Goal: Transaction & Acquisition: Subscribe to service/newsletter

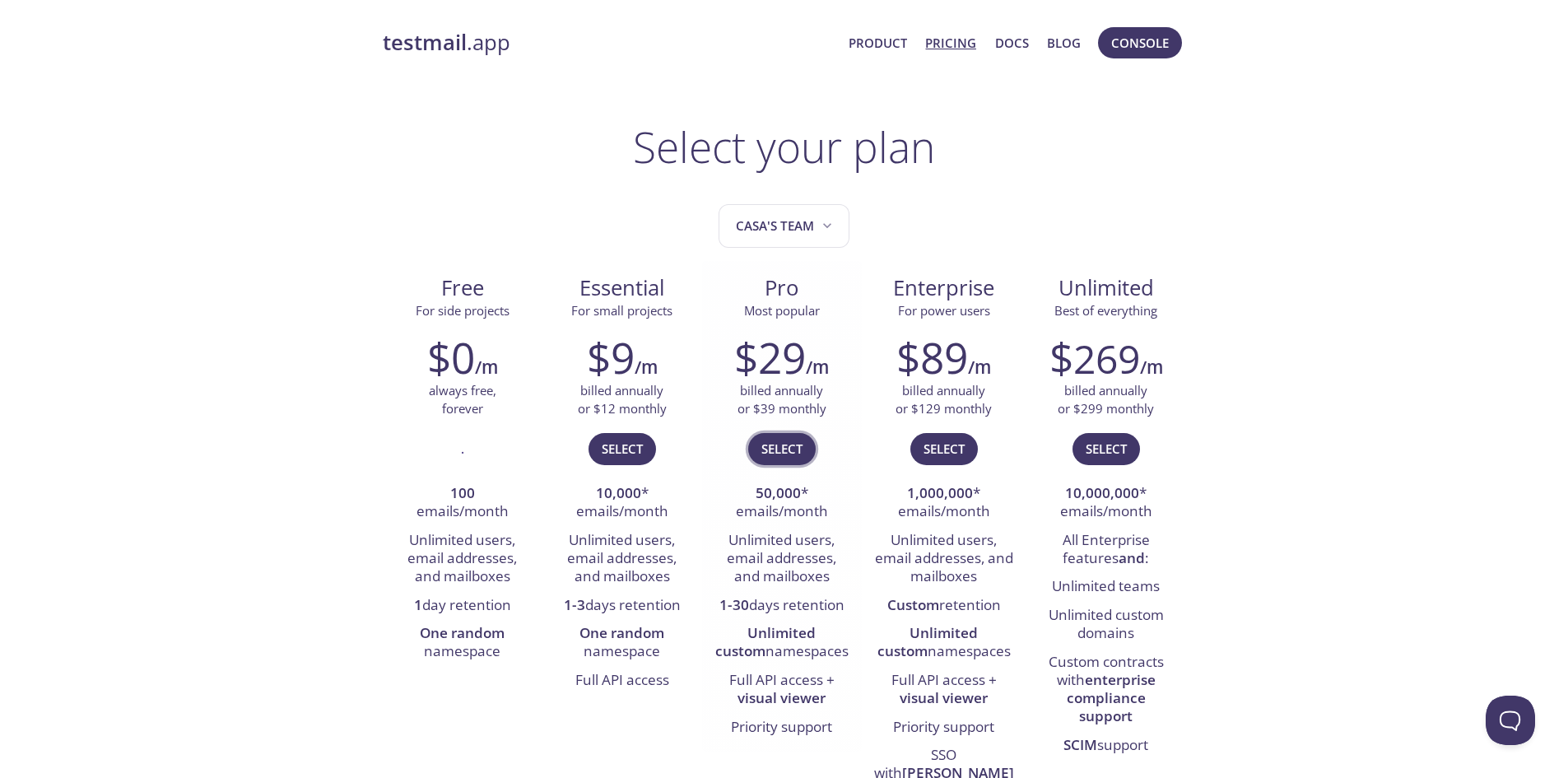
click at [799, 458] on span "Select" at bounding box center [781, 448] width 41 height 21
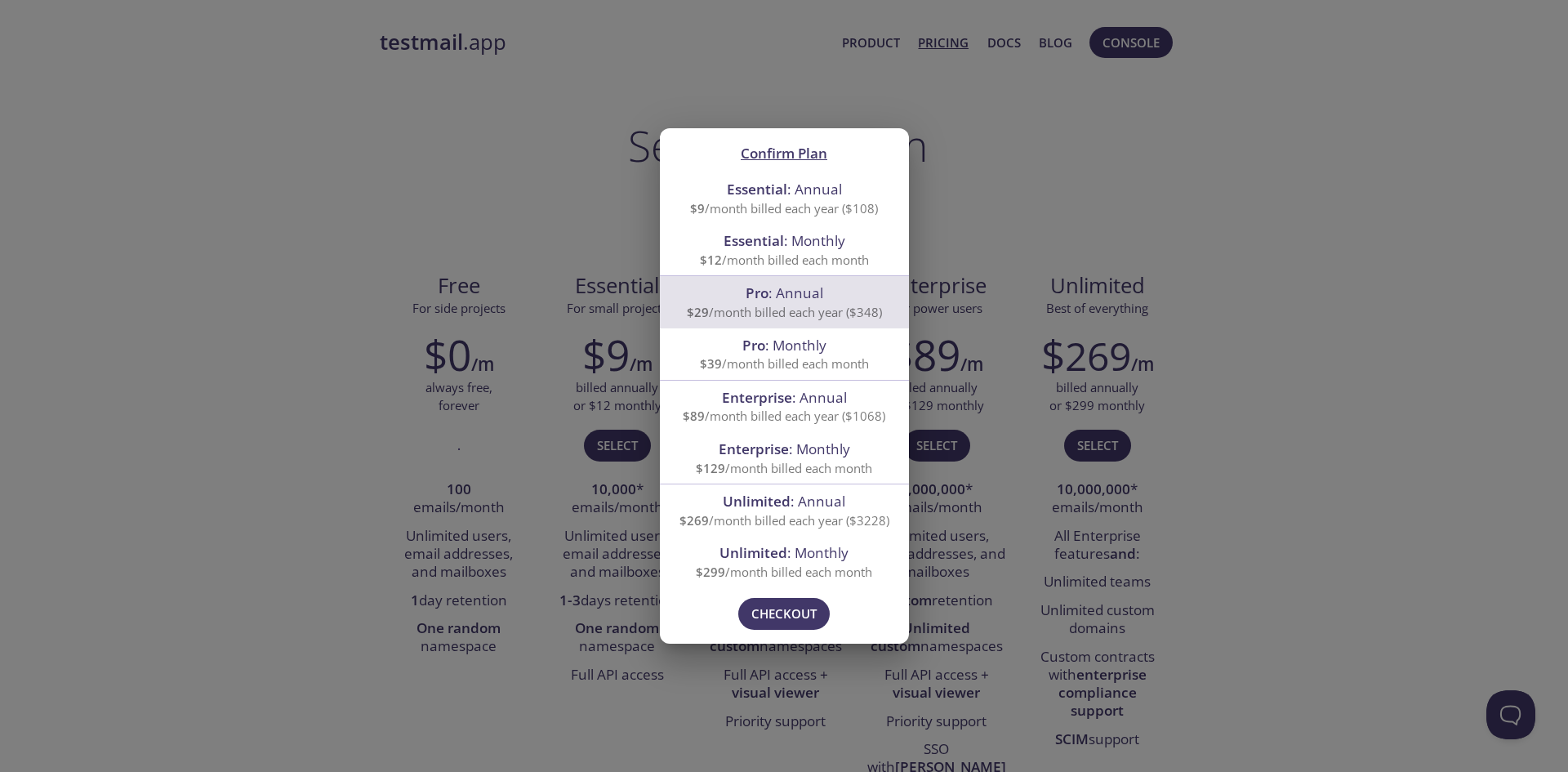
click at [897, 83] on div "Confirm Plan Essential : Annual $9 /month billed each year ($108) Essential : M…" at bounding box center [784, 386] width 1568 height 772
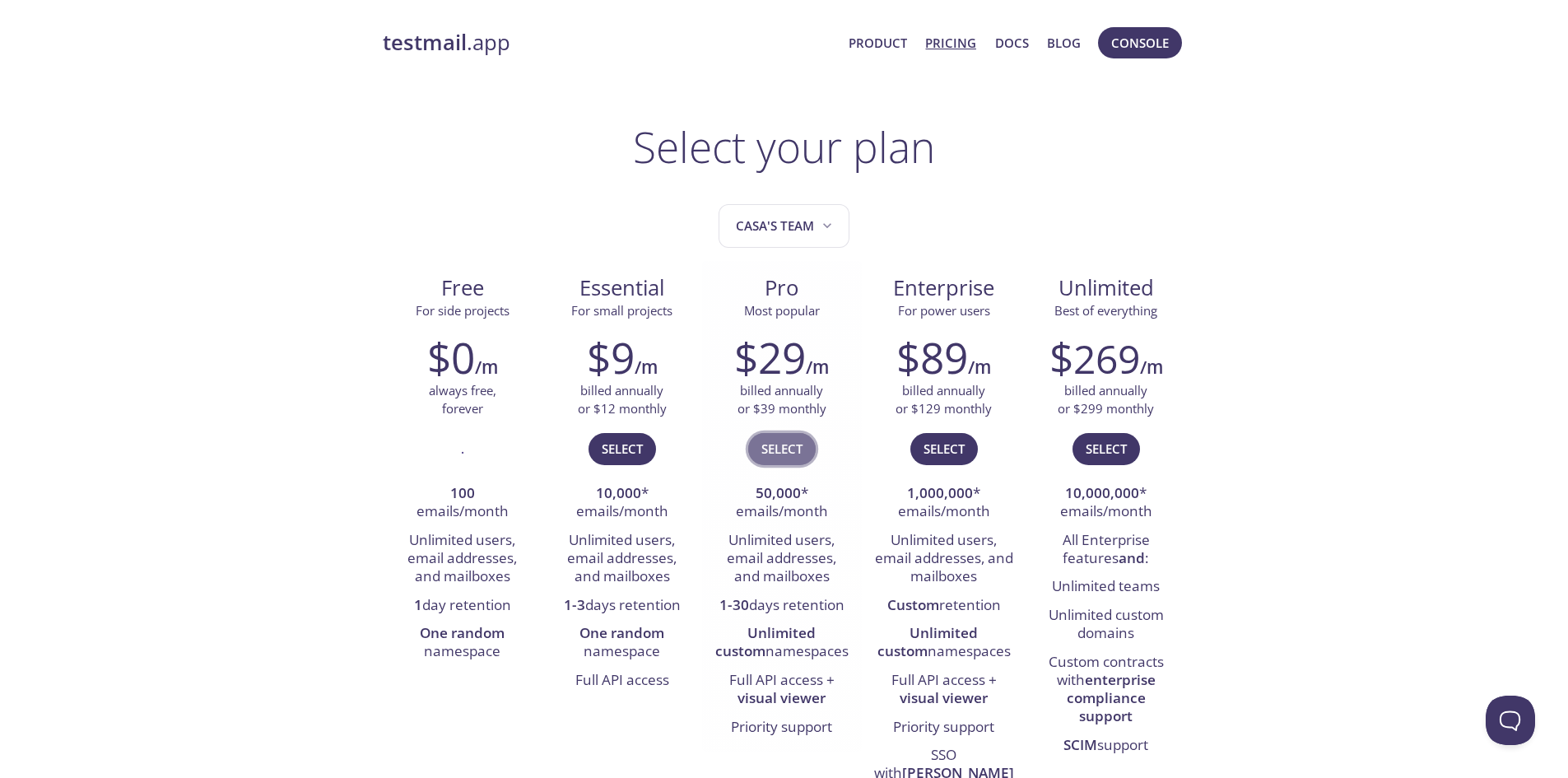
click at [784, 453] on span "Select" at bounding box center [781, 448] width 41 height 21
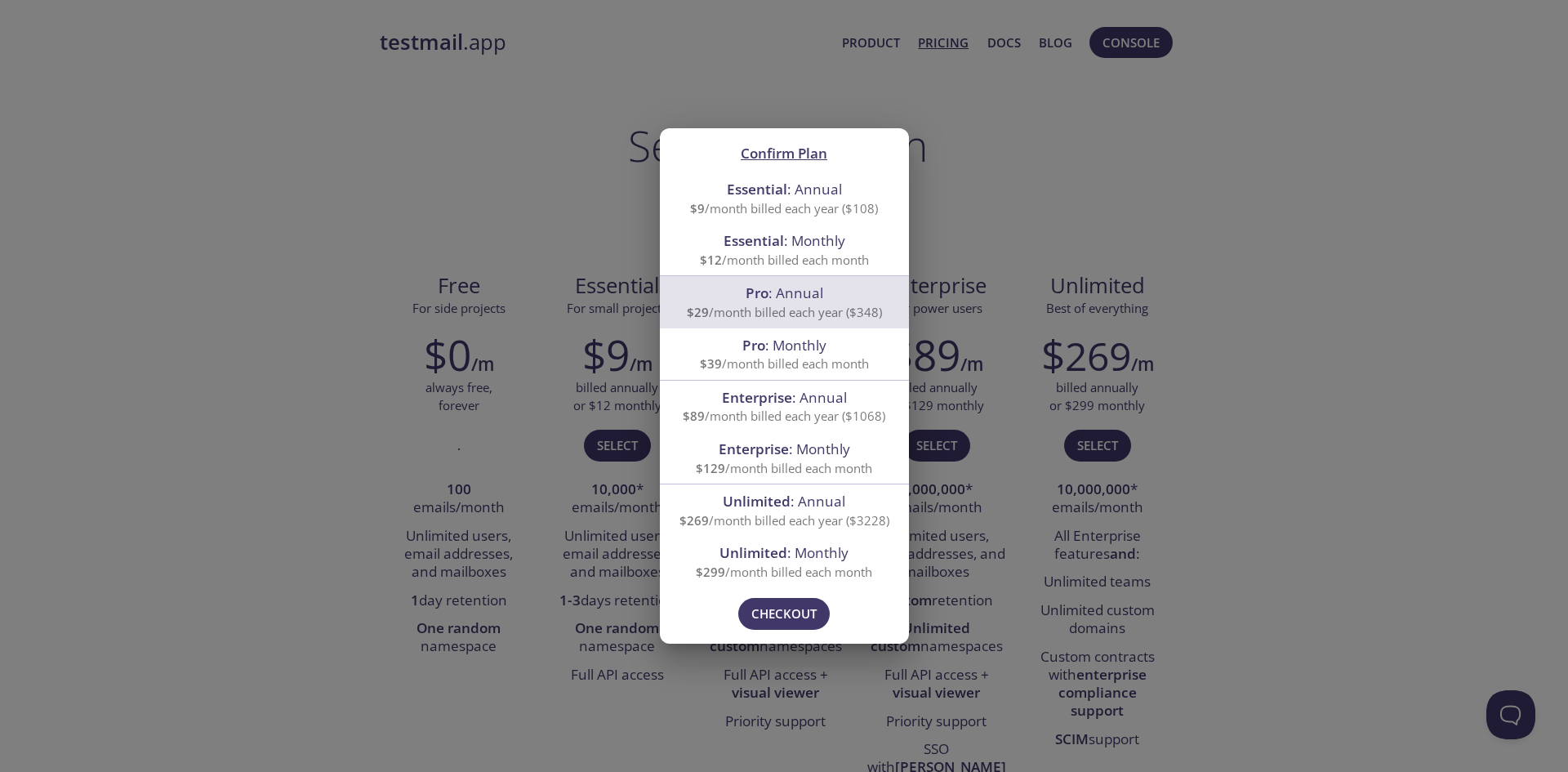
click at [772, 376] on div "Pro : Monthly $39 /month billed each month" at bounding box center [784, 354] width 249 height 52
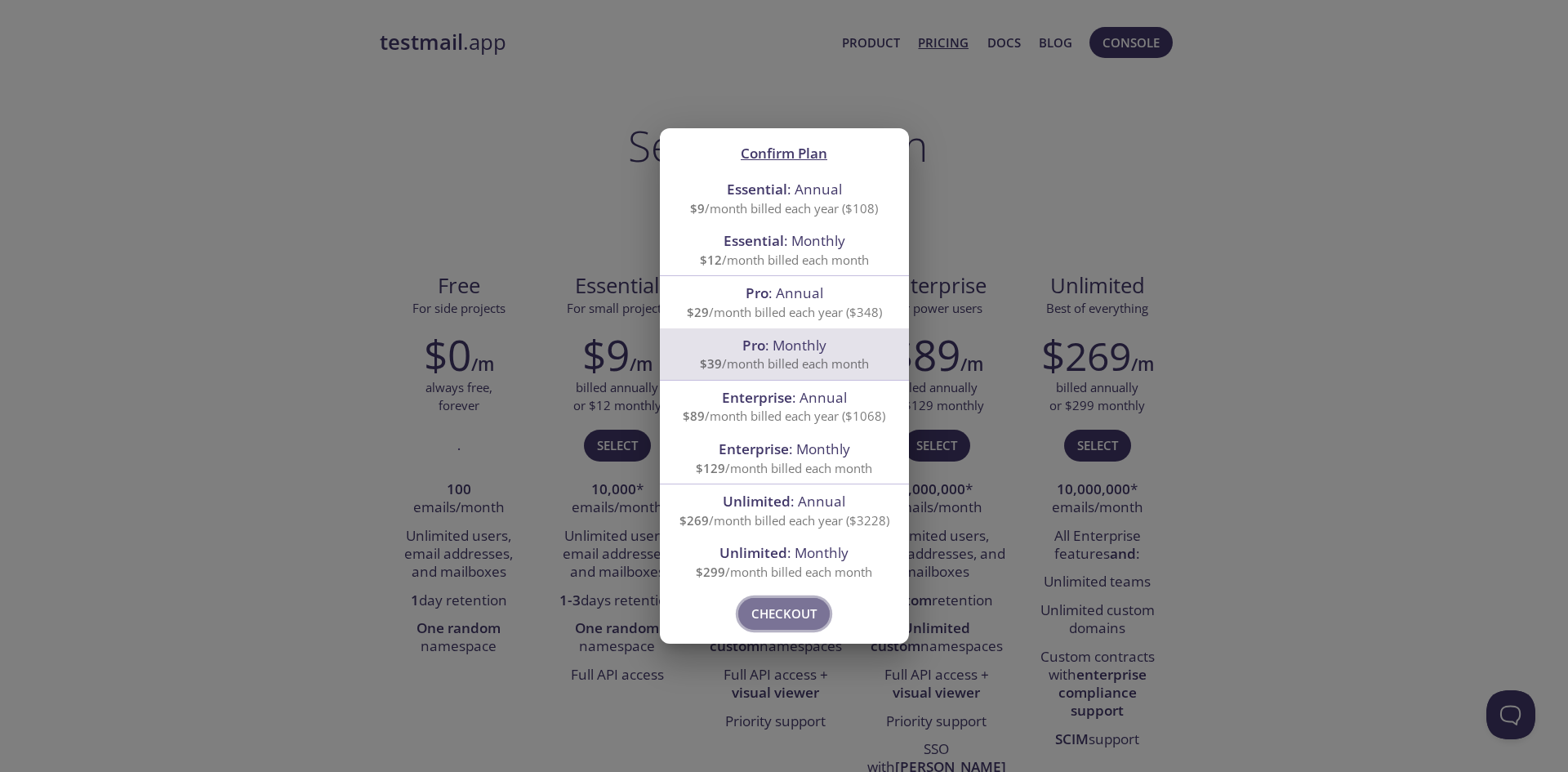
click at [783, 606] on span "Checkout" at bounding box center [784, 613] width 65 height 21
